Goal: Task Accomplishment & Management: Complete application form

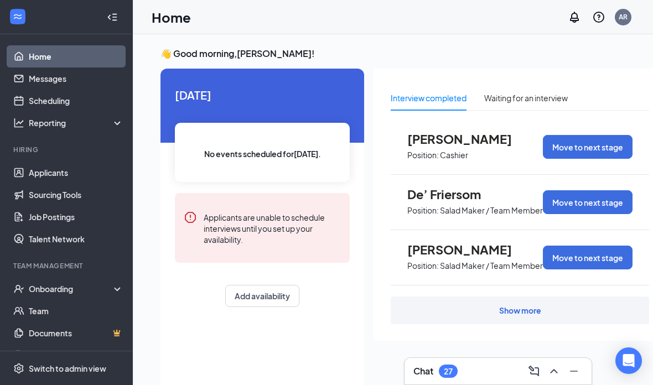
click at [40, 287] on div "Onboarding" at bounding box center [71, 288] width 85 height 11
click at [40, 311] on link "Overview" at bounding box center [76, 311] width 95 height 22
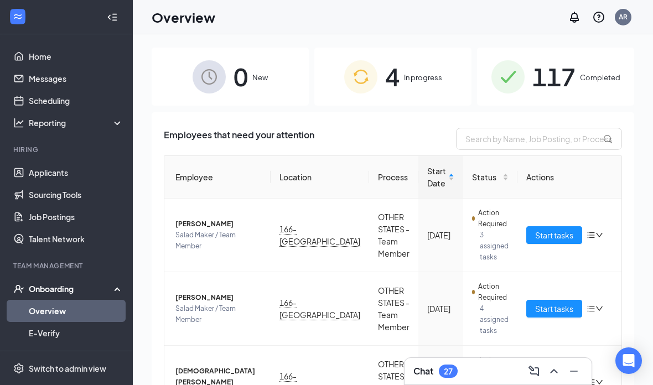
click at [412, 83] on span "In progress" at bounding box center [423, 77] width 38 height 11
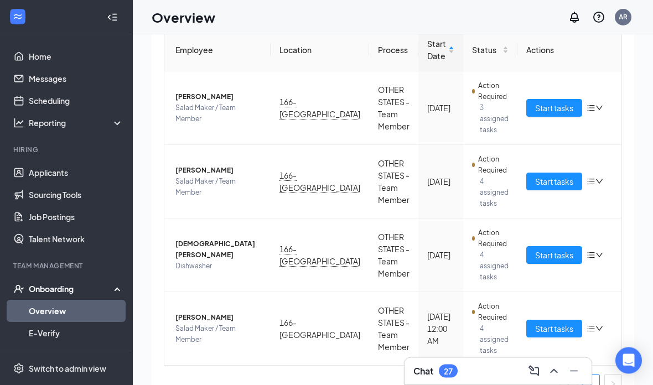
scroll to position [56, 0]
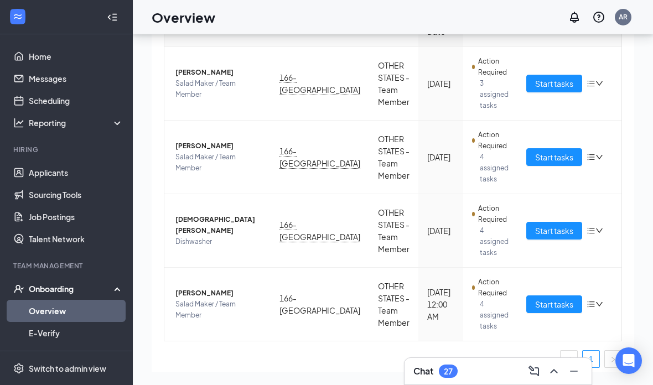
click at [558, 298] on span "Start tasks" at bounding box center [554, 304] width 38 height 12
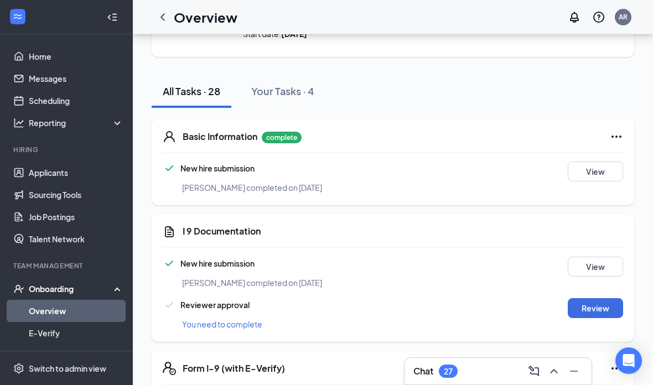
scroll to position [107, 0]
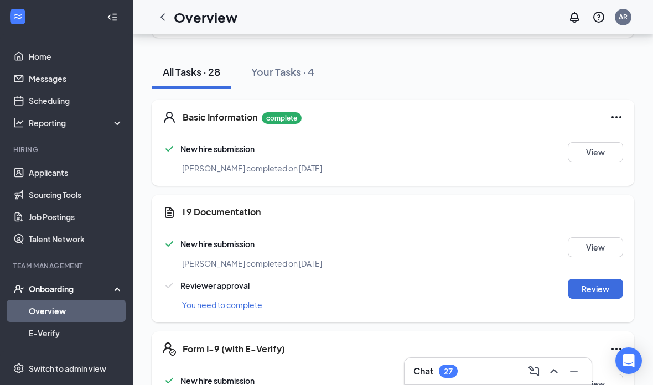
click at [609, 288] on button "Review" at bounding box center [595, 289] width 55 height 20
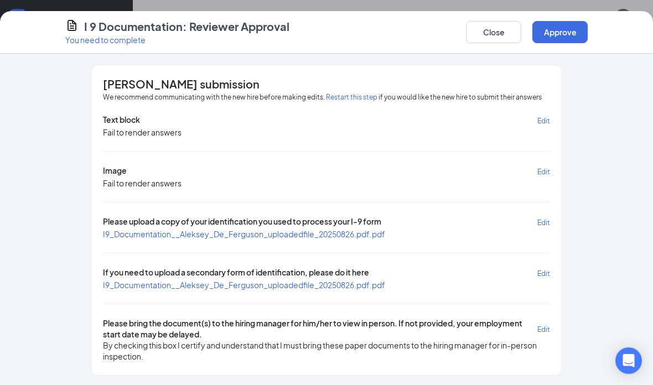
click at [304, 229] on span "I9_Documentation__Aleksey_De_Ferguson_uploadedfile_20250826.pdf.pdf" at bounding box center [244, 234] width 282 height 10
click at [580, 22] on button "Approve" at bounding box center [559, 32] width 55 height 22
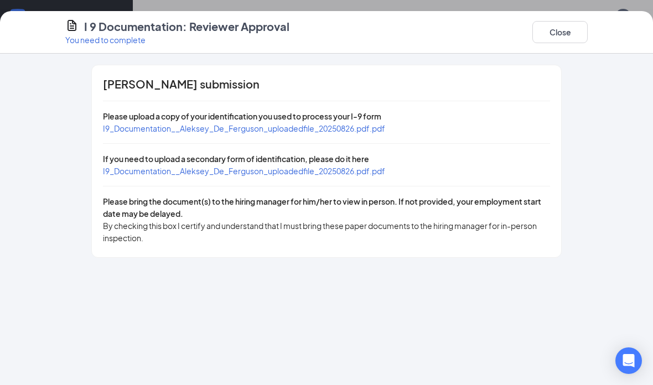
click at [571, 28] on button "Close" at bounding box center [559, 32] width 55 height 22
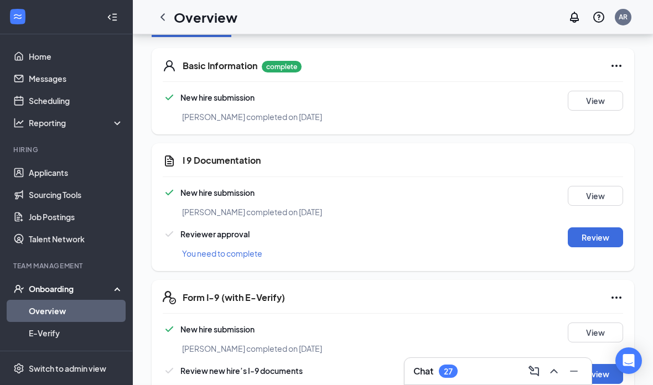
scroll to position [195, 0]
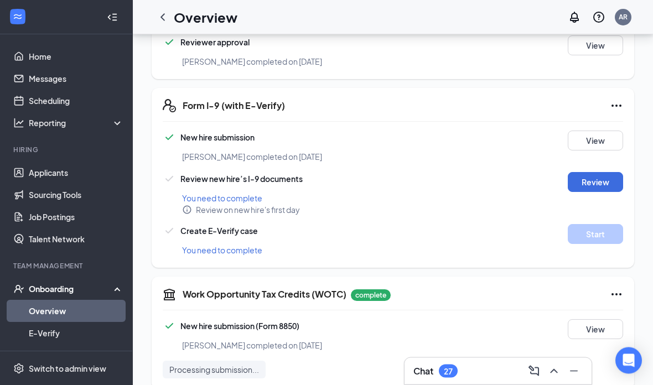
click at [604, 184] on button "Review" at bounding box center [595, 183] width 55 height 20
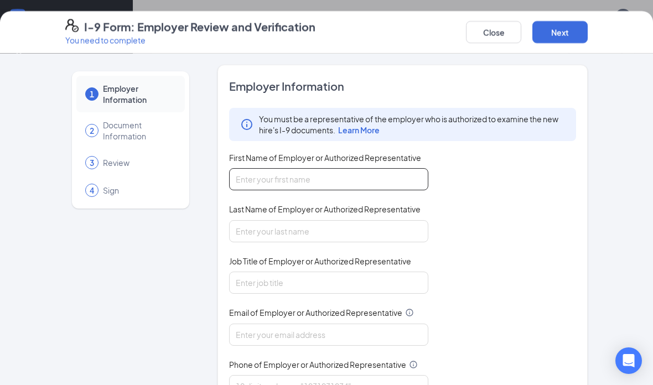
click at [392, 189] on input "First Name of Employer or Authorized Representative" at bounding box center [328, 179] width 199 height 22
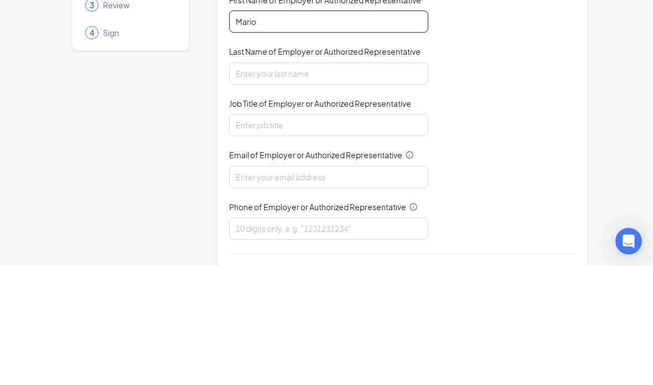
scroll to position [37, 0]
type input "Mario"
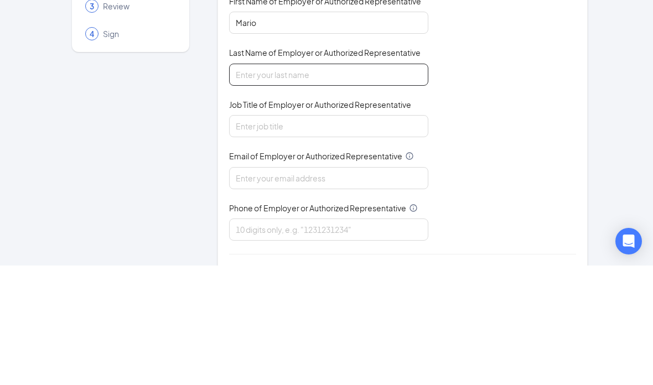
click at [388, 183] on input "Last Name of Employer or Authorized Representative" at bounding box center [328, 194] width 199 height 22
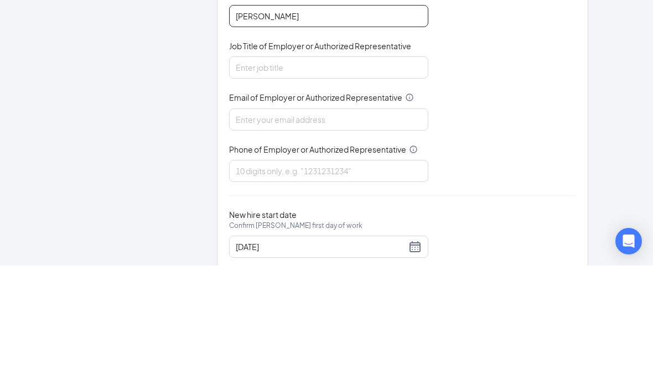
scroll to position [97, 0]
type input "[PERSON_NAME]"
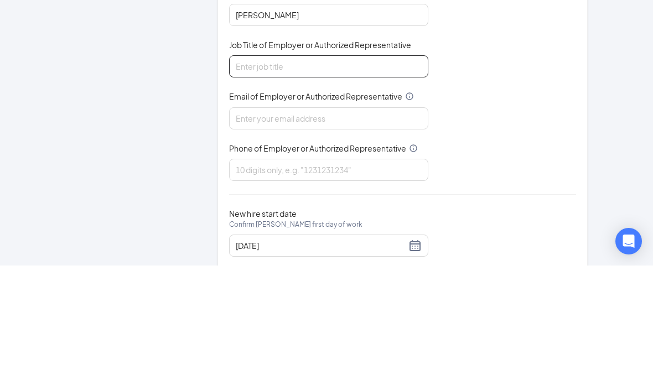
click at [375, 175] on input "Job Title of Employer or Authorized Representative" at bounding box center [328, 186] width 199 height 22
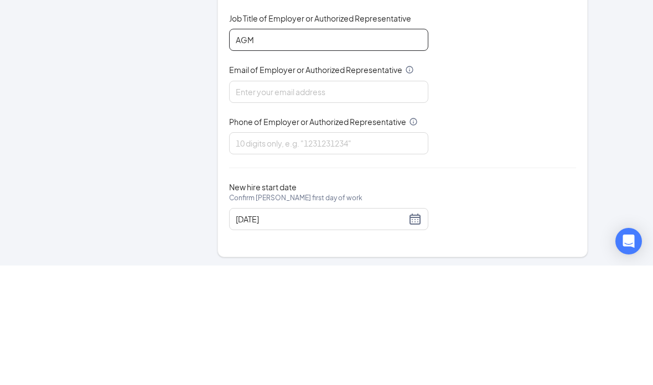
scroll to position [123, 0]
type input "AGM"
click at [360, 201] on input "Email of Employer or Authorized Representative" at bounding box center [328, 212] width 199 height 22
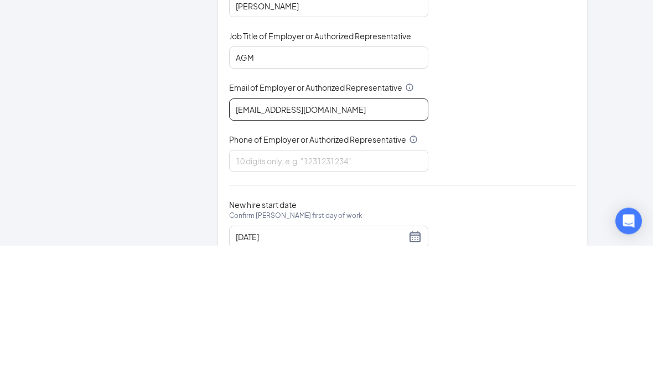
scroll to position [79, 0]
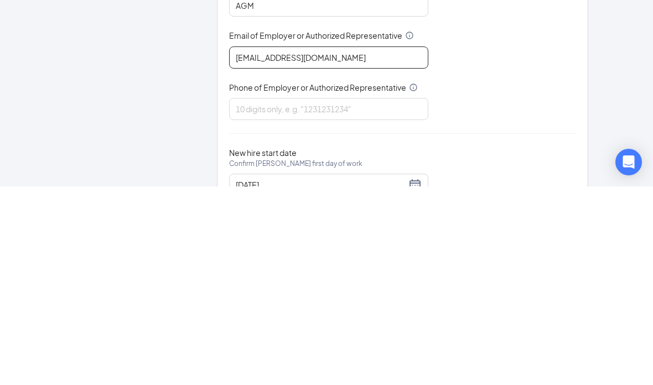
type input "[EMAIL_ADDRESS][DOMAIN_NAME]"
click at [383, 297] on input "Phone of Employer or Authorized Representative" at bounding box center [328, 308] width 199 height 22
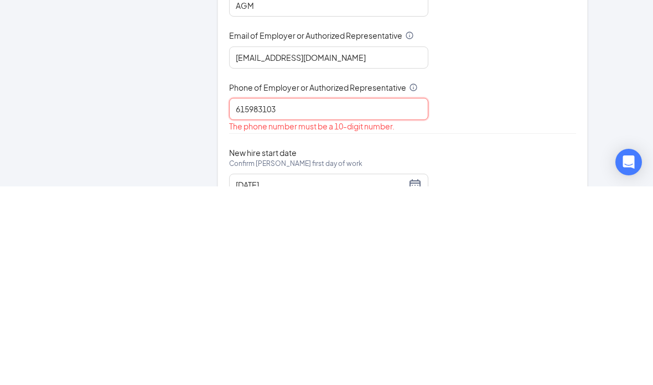
type input "6159831031"
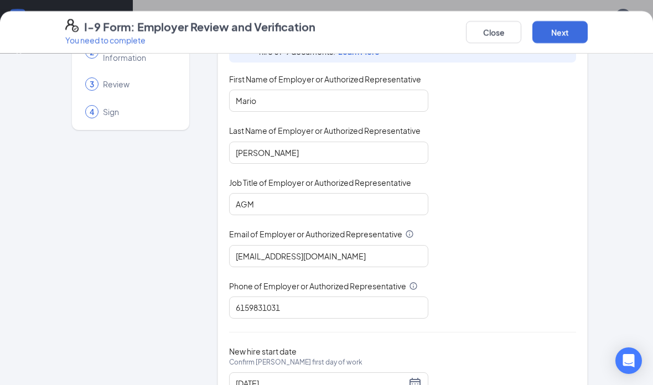
scroll to position [790, 0]
click at [580, 34] on button "Next" at bounding box center [559, 32] width 55 height 22
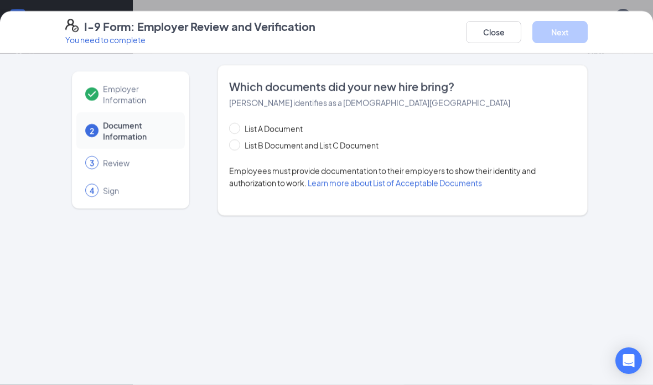
click at [349, 139] on span "List B Document and List C Document" at bounding box center [311, 145] width 143 height 12
click at [237, 139] on input "List B Document and List C Document" at bounding box center [233, 143] width 8 height 8
radio input "true"
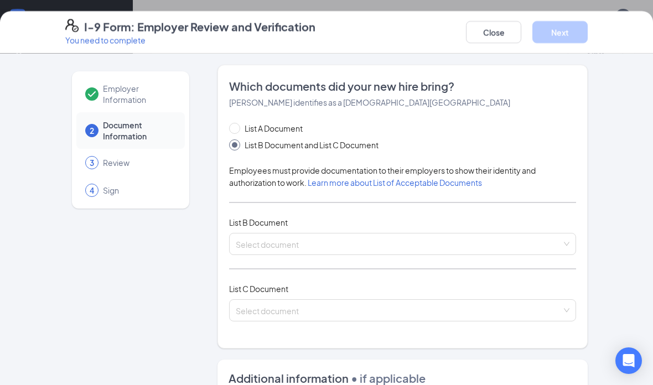
click at [324, 246] on input "search" at bounding box center [399, 241] width 326 height 17
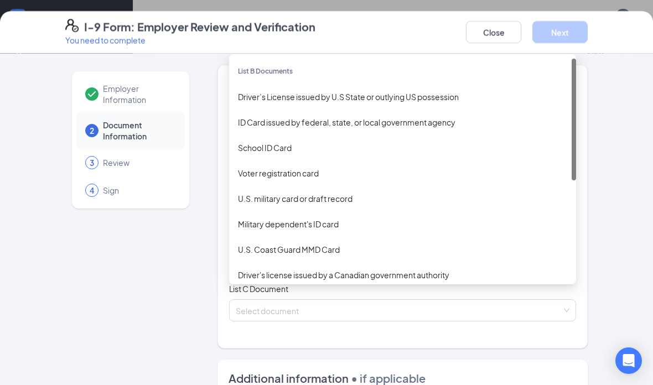
click at [376, 103] on div "Driver’s License issued by U.S State or outlying US possession" at bounding box center [402, 96] width 347 height 25
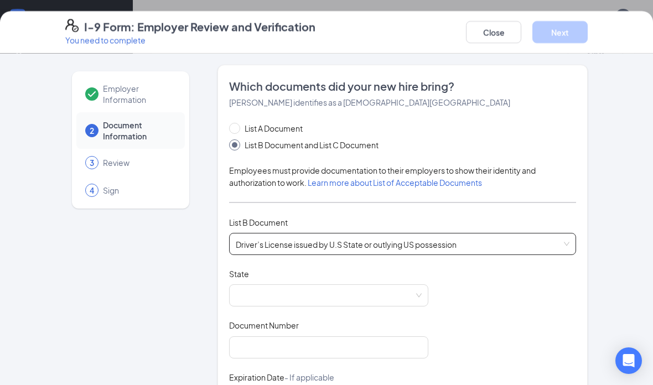
click at [308, 299] on span at bounding box center [329, 295] width 186 height 21
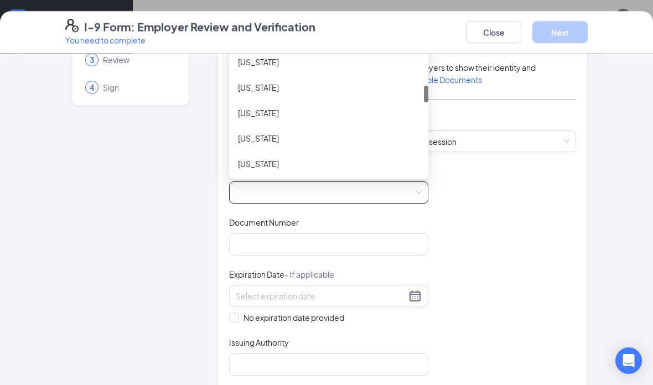
scroll to position [499, 0]
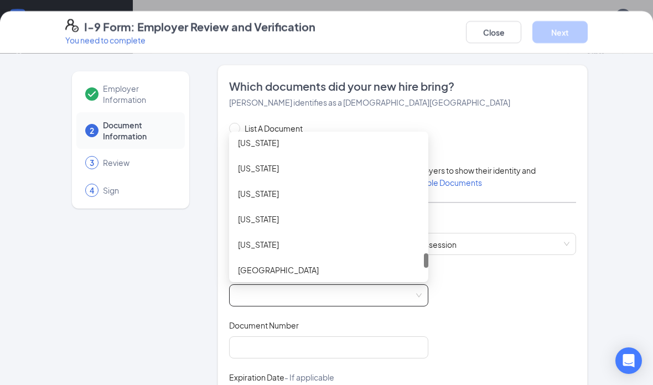
click at [256, 168] on div "[US_STATE]" at bounding box center [328, 168] width 181 height 12
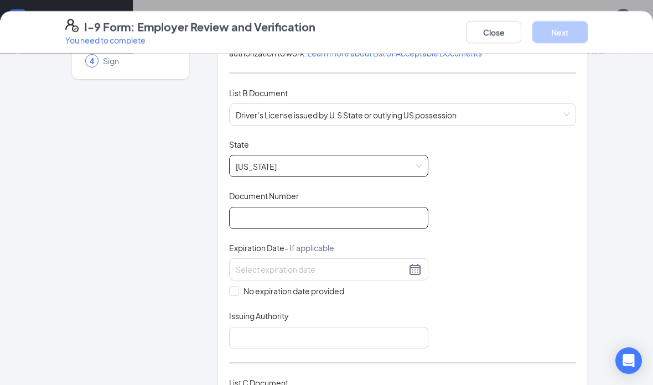
click at [352, 226] on input "Document Number" at bounding box center [328, 218] width 199 height 22
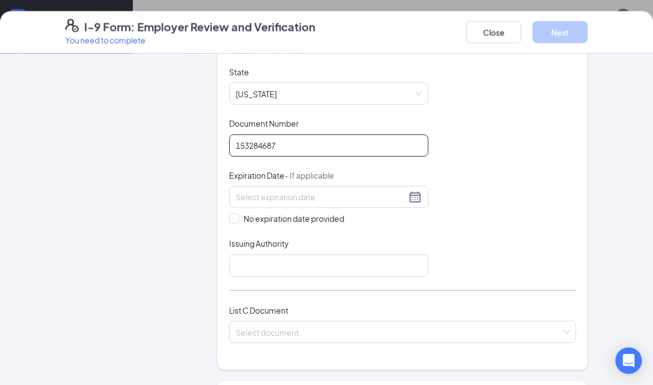
type input "153284687"
click at [412, 194] on div at bounding box center [329, 196] width 186 height 13
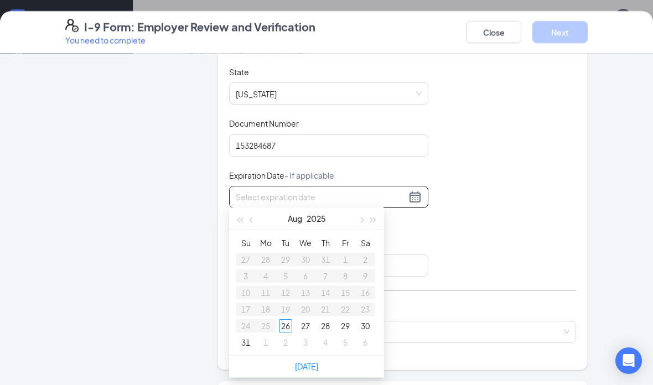
click at [385, 221] on label "No expiration date provided" at bounding box center [328, 218] width 199 height 12
click at [237, 221] on input "No expiration date provided" at bounding box center [233, 218] width 8 height 8
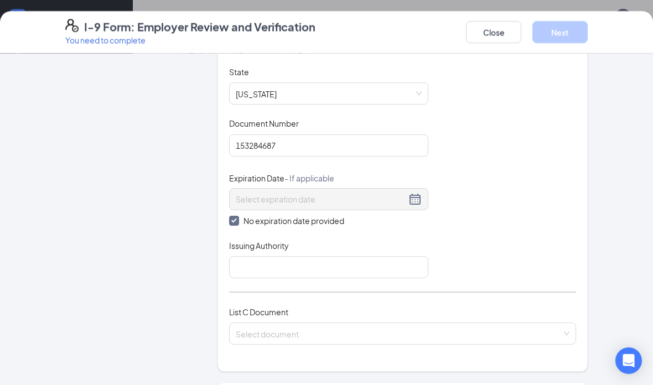
click at [373, 222] on label "No expiration date provided" at bounding box center [328, 221] width 199 height 12
click at [237, 222] on input "No expiration date provided" at bounding box center [233, 220] width 8 height 8
checkbox input "false"
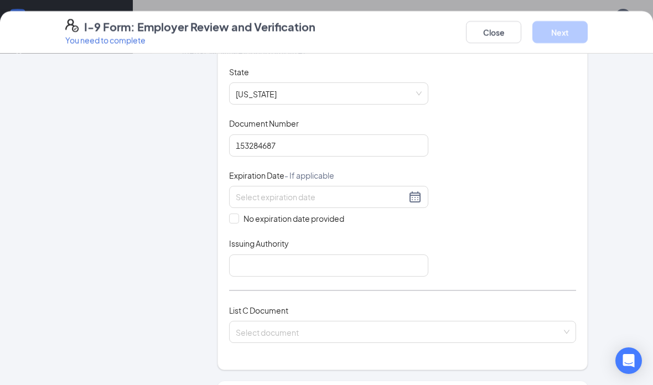
click at [415, 204] on div at bounding box center [328, 197] width 199 height 22
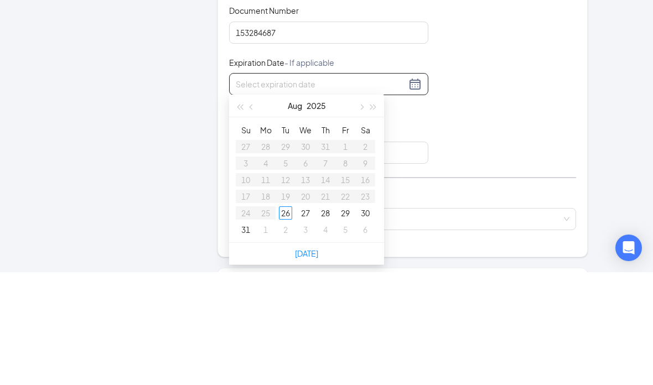
click at [378, 207] on button "button" at bounding box center [373, 218] width 12 height 22
click at [377, 207] on button "button" at bounding box center [373, 218] width 12 height 22
click at [379, 207] on button "button" at bounding box center [373, 218] width 12 height 22
click at [256, 207] on button "button" at bounding box center [252, 218] width 12 height 22
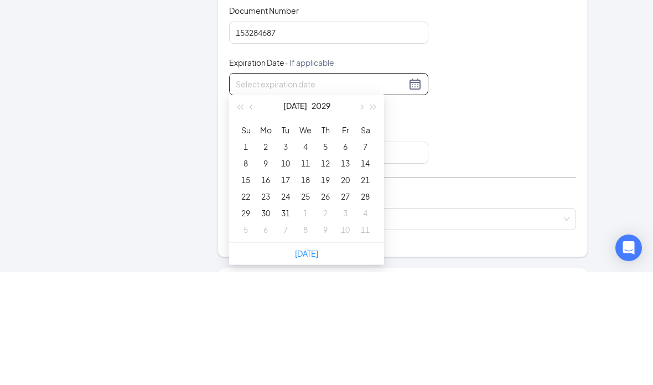
click at [254, 207] on button "button" at bounding box center [252, 218] width 12 height 22
click at [256, 207] on button "button" at bounding box center [252, 218] width 12 height 22
click at [251, 207] on button "button" at bounding box center [252, 218] width 12 height 22
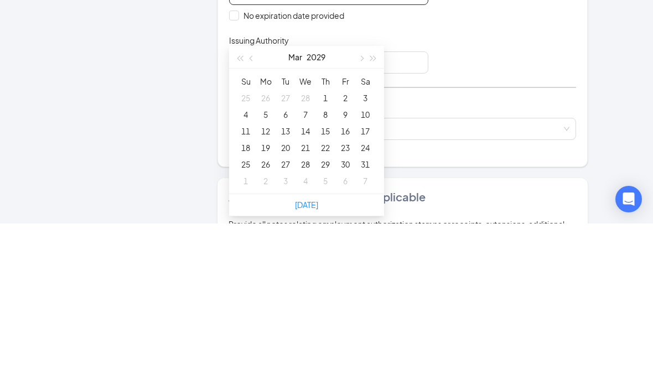
type input "[DATE]"
click at [361, 303] on div "24" at bounding box center [364, 309] width 13 height 13
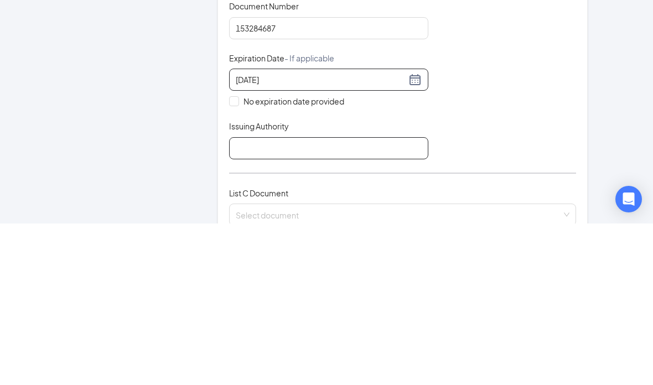
click at [319, 299] on input "Issuing Authority" at bounding box center [328, 310] width 199 height 22
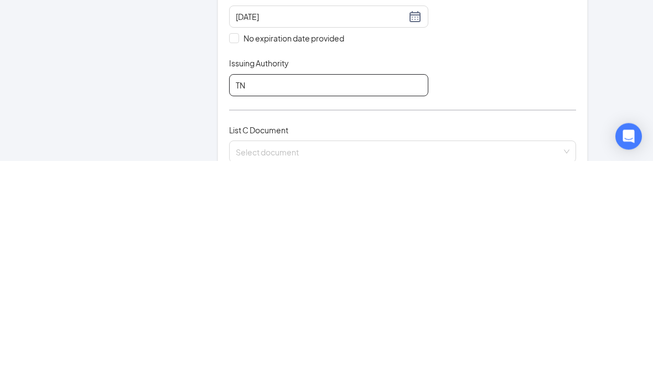
type input "TN"
click at [403, 366] on input "search" at bounding box center [399, 374] width 326 height 17
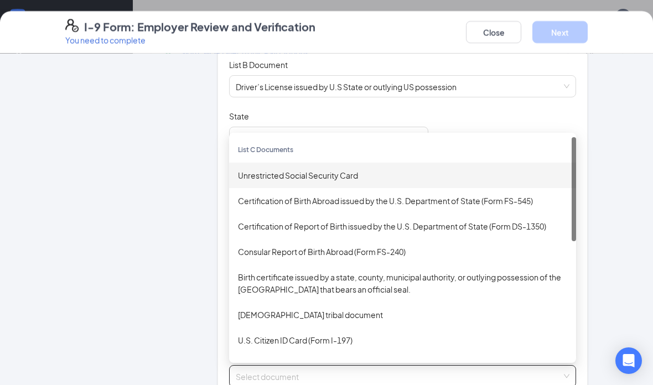
click at [327, 174] on div "Unrestricted Social Security Card" at bounding box center [402, 175] width 329 height 12
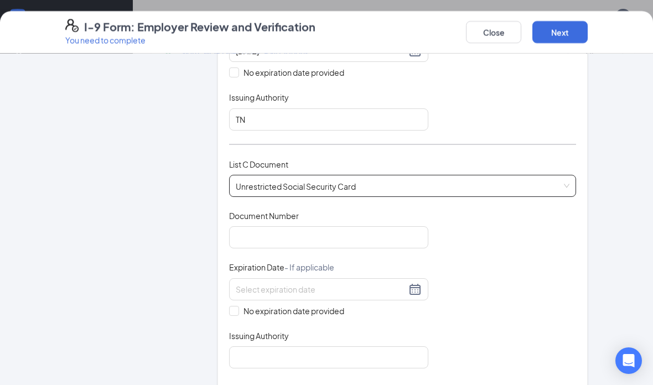
scroll to position [352, 0]
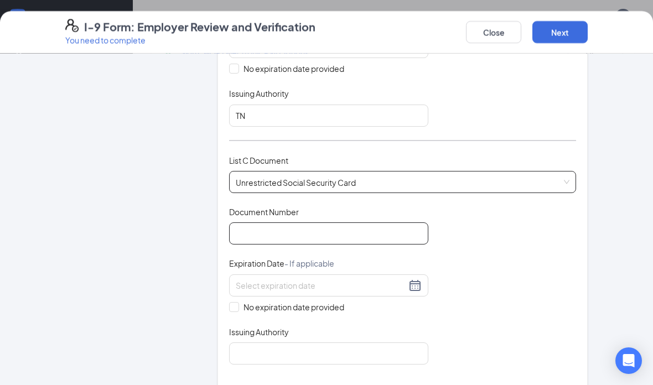
click at [378, 233] on input "Document Number" at bounding box center [328, 233] width 199 height 22
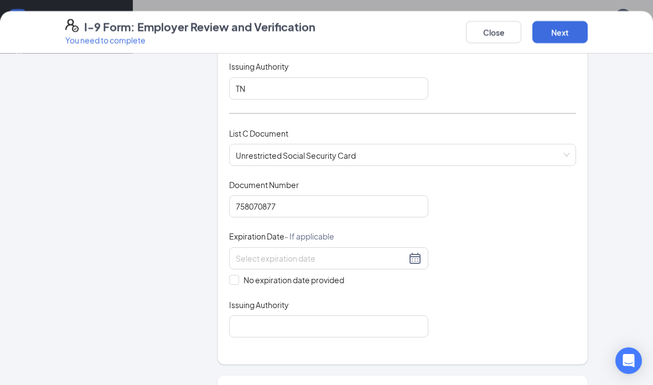
scroll to position [393, 0]
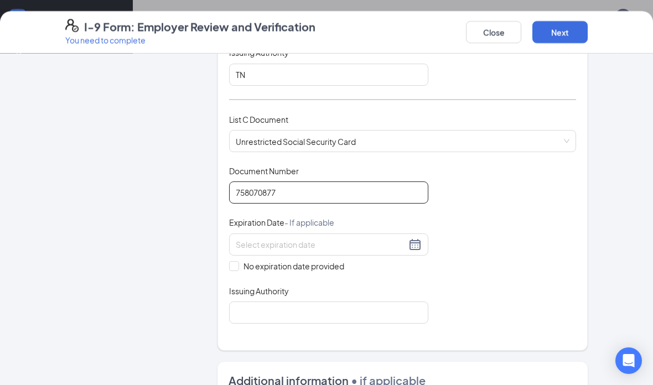
type input "758070877"
click at [231, 261] on input "No expiration date provided" at bounding box center [233, 265] width 8 height 8
checkbox input "true"
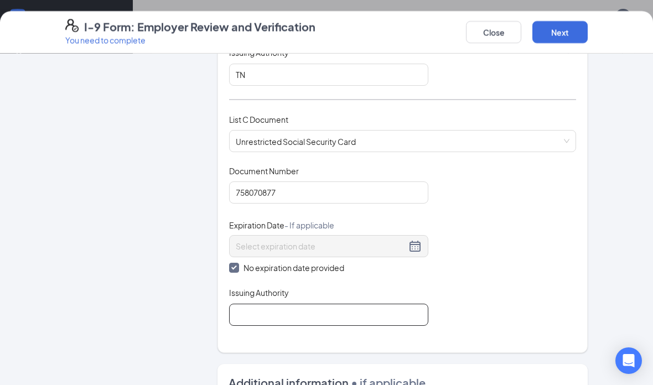
click at [367, 308] on input "Issuing Authority" at bounding box center [328, 315] width 199 height 22
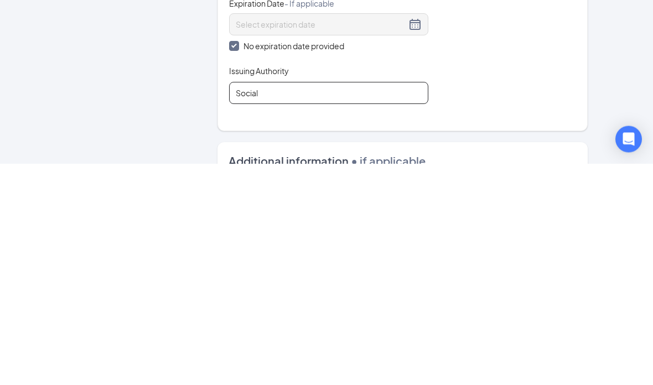
type input "Social security office"
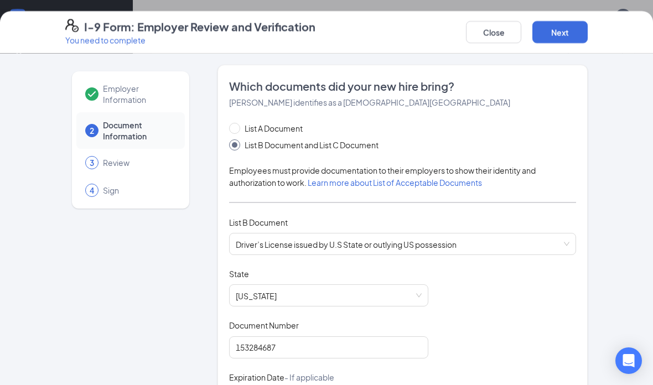
scroll to position [0, 0]
click at [565, 32] on button "Next" at bounding box center [559, 32] width 55 height 22
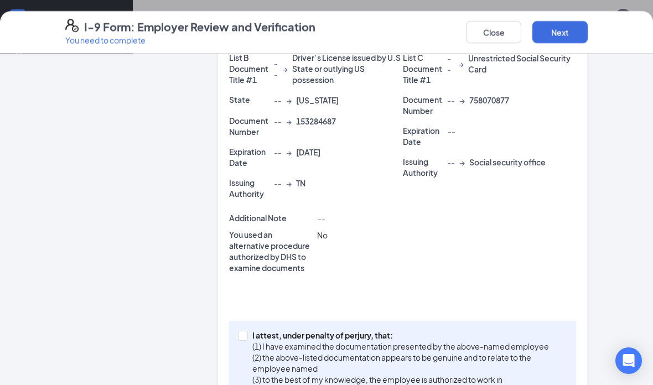
scroll to position [313, 0]
click at [239, 340] on label "I attest, under penalty of [PERSON_NAME], that: (1) I have examined the documen…" at bounding box center [402, 363] width 329 height 66
click at [239, 339] on input "I attest, under penalty of [PERSON_NAME], that: (1) I have examined the documen…" at bounding box center [242, 335] width 8 height 8
checkbox input "true"
click at [565, 18] on div "I-9 Form: Employer Review and Verification You need to complete Close Next" at bounding box center [326, 32] width 653 height 43
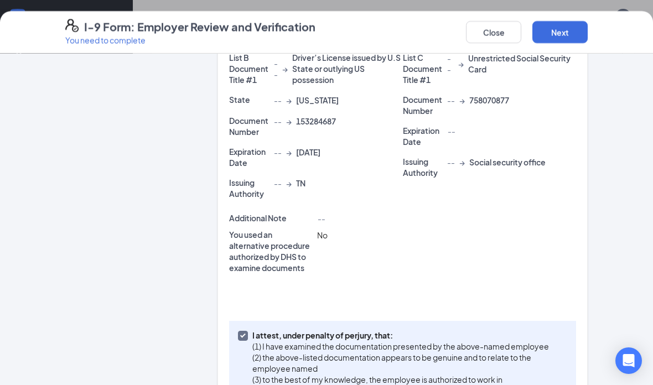
click at [576, 31] on button "Next" at bounding box center [559, 32] width 55 height 22
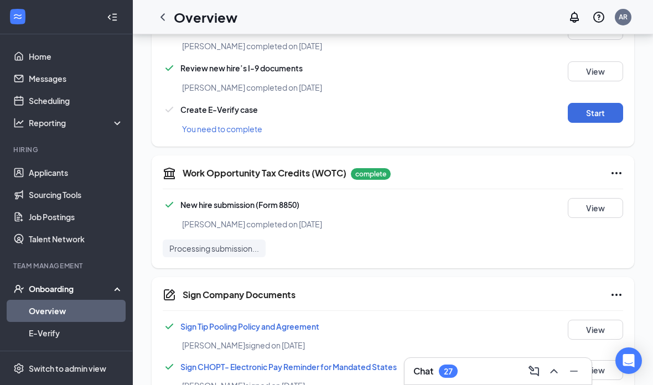
scroll to position [461, 0]
click at [619, 109] on button "Start" at bounding box center [595, 112] width 55 height 20
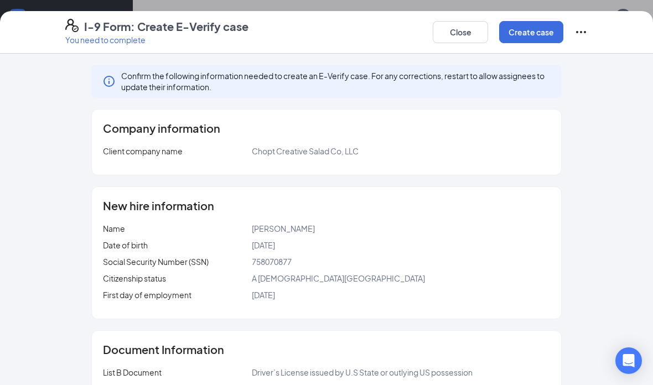
click at [532, 38] on button "Create case" at bounding box center [531, 32] width 64 height 22
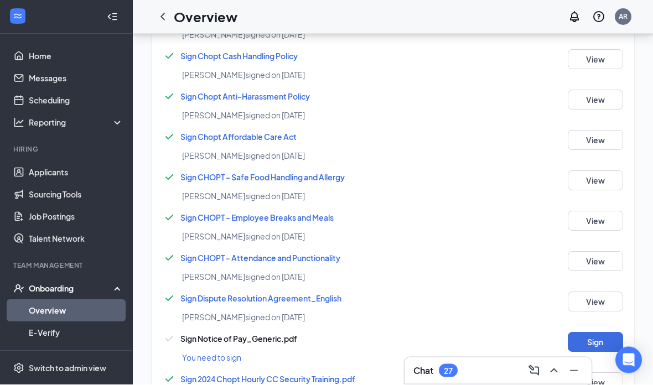
scroll to position [1280, 0]
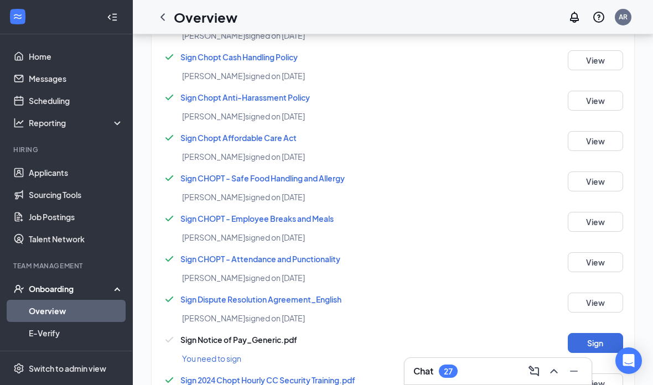
click at [604, 345] on button "Sign" at bounding box center [595, 343] width 55 height 20
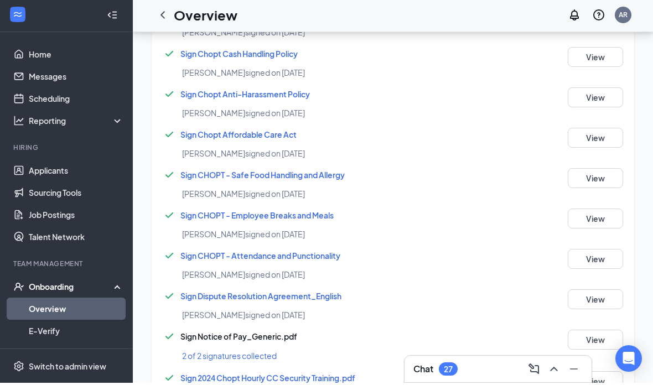
scroll to position [1330, 0]
